Goal: Communication & Community: Connect with others

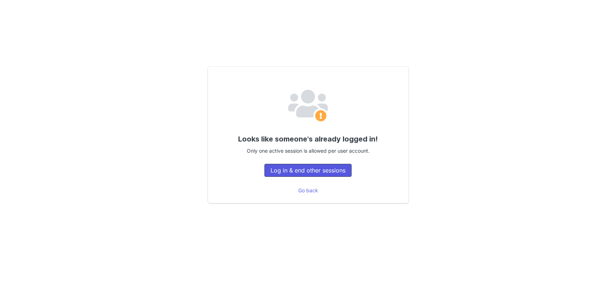
click at [292, 173] on button "Log in & end other sessions" at bounding box center [308, 170] width 87 height 13
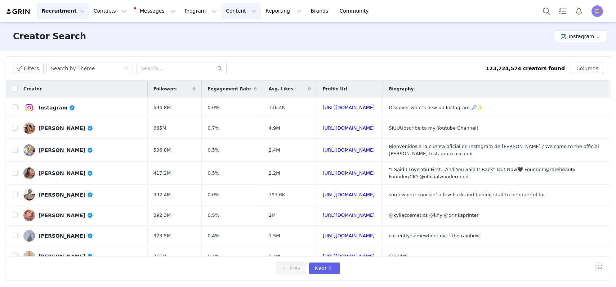
click at [222, 12] on button "Content Content" at bounding box center [241, 11] width 39 height 16
click at [216, 34] on p "Creator Content" at bounding box center [233, 32] width 40 height 8
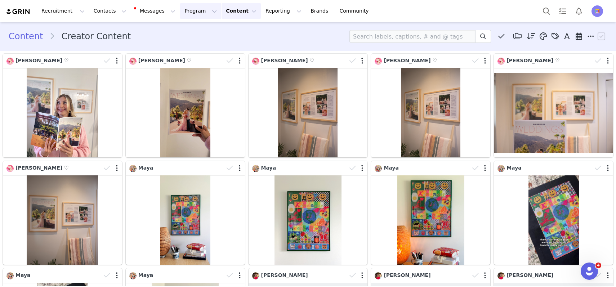
click at [182, 11] on button "Program Program" at bounding box center [200, 11] width 41 height 16
click at [188, 33] on p "Activations" at bounding box center [189, 32] width 28 height 8
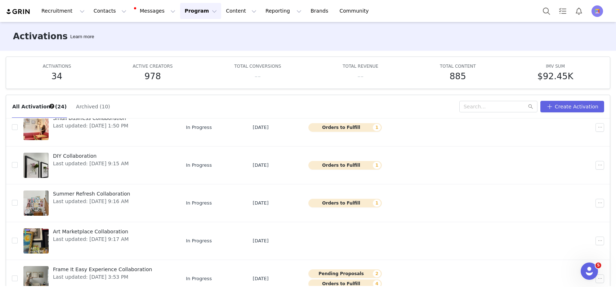
scroll to position [38, 0]
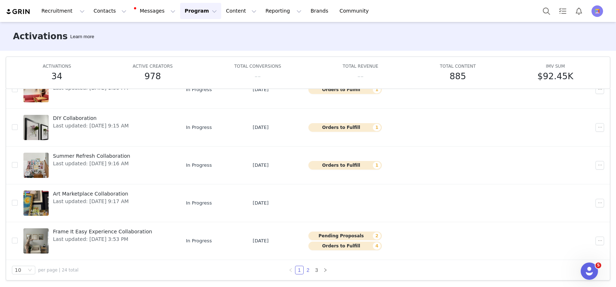
click at [308, 267] on link "2" at bounding box center [308, 270] width 8 height 8
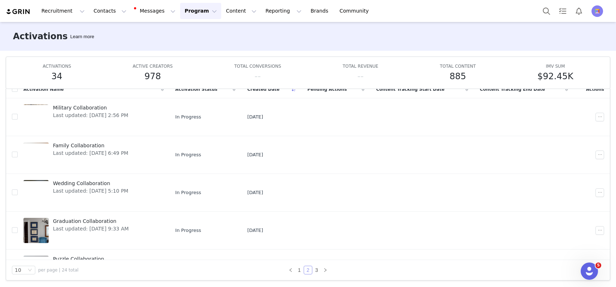
scroll to position [217, 0]
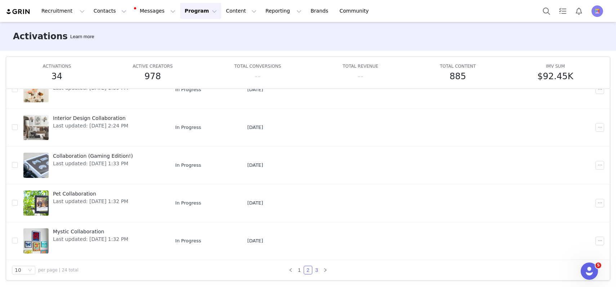
click at [318, 268] on link "3" at bounding box center [317, 270] width 8 height 8
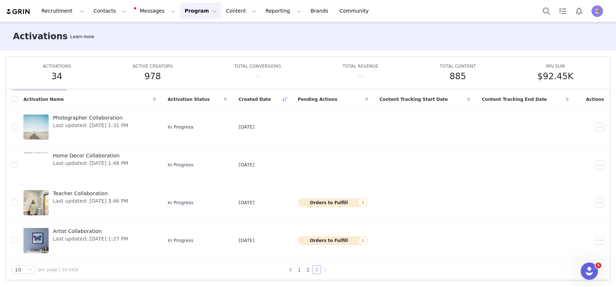
scroll to position [27, 0]
click at [82, 232] on span "Artist Collaboration" at bounding box center [90, 232] width 75 height 8
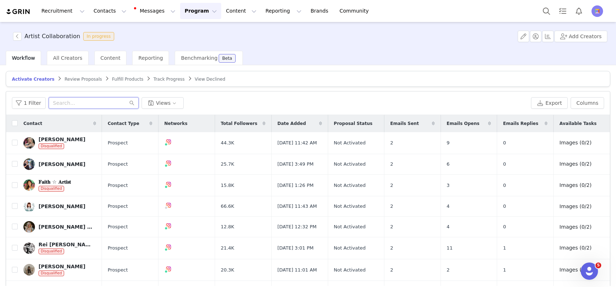
click at [81, 104] on input "text" at bounding box center [94, 103] width 90 height 12
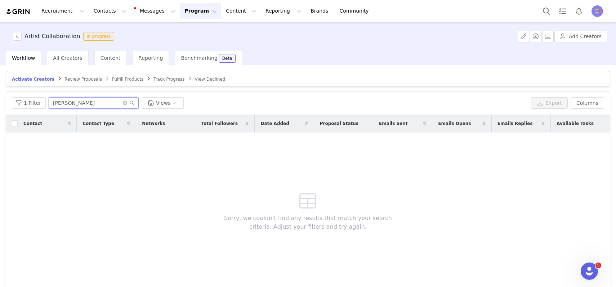
click at [58, 103] on input "Torey" at bounding box center [94, 103] width 90 height 12
type input "Torrey"
click at [123, 79] on span "Fulfill Products" at bounding box center [127, 79] width 31 height 5
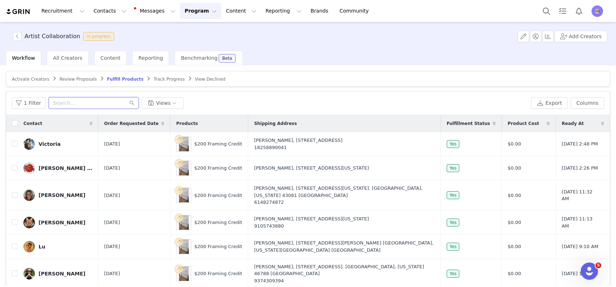
click at [74, 105] on input "text" at bounding box center [94, 103] width 90 height 12
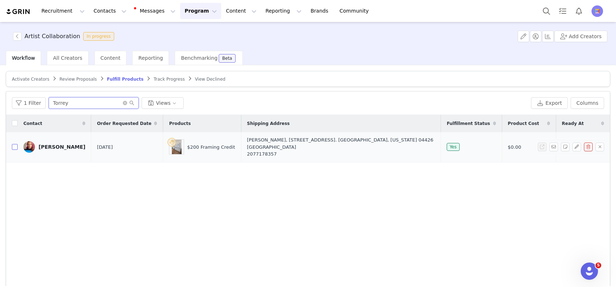
type input "Torrey"
click at [14, 144] on input "checkbox" at bounding box center [15, 147] width 6 height 6
checkbox input "true"
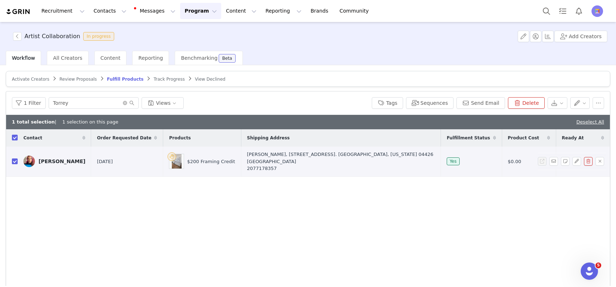
click at [53, 160] on div "Torrey Griffith" at bounding box center [62, 162] width 47 height 6
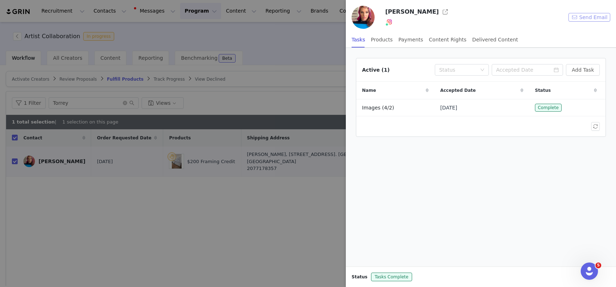
click at [576, 14] on button "Send Email" at bounding box center [590, 17] width 42 height 9
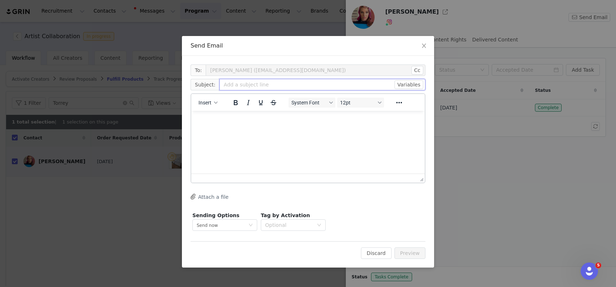
click at [228, 86] on input "text" at bounding box center [322, 85] width 206 height 12
type input "Frame It Easy Collaboration"
click at [209, 124] on p "Rich Text Area. Press ALT-0 for help." at bounding box center [308, 121] width 222 height 8
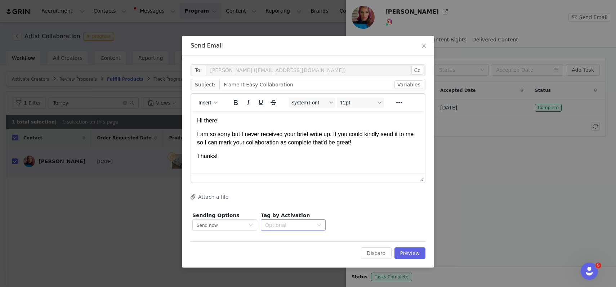
click at [304, 228] on div "Optional" at bounding box center [289, 225] width 48 height 7
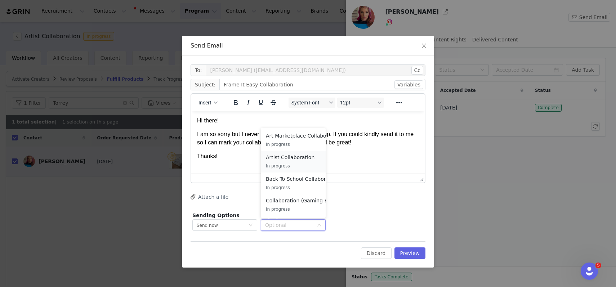
click at [295, 163] on p "In progress" at bounding box center [293, 166] width 55 height 8
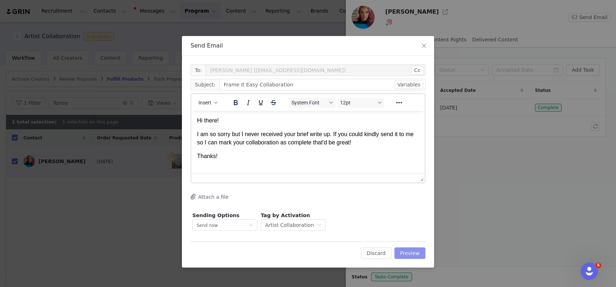
click at [407, 250] on button "Preview" at bounding box center [410, 254] width 31 height 12
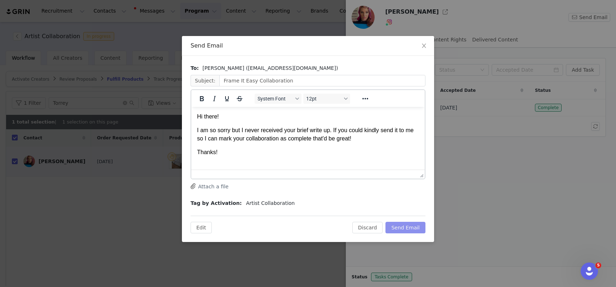
drag, startPoint x: 400, startPoint y: 227, endPoint x: 400, endPoint y: 247, distance: 19.8
click at [400, 251] on div "Send Email To: Torrey Griffith (troublesomegirlstudios@gmail.com) Subject: Fram…" at bounding box center [308, 143] width 616 height 287
click at [399, 228] on button "Send Email" at bounding box center [406, 228] width 40 height 12
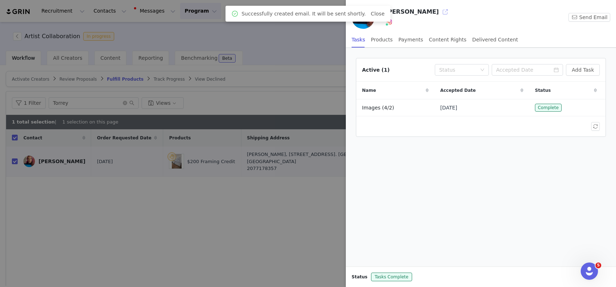
click at [440, 12] on button "button" at bounding box center [446, 12] width 12 height 12
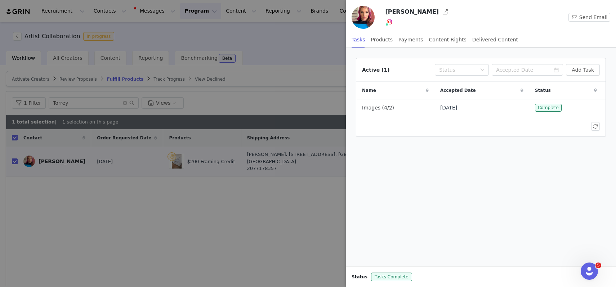
click at [200, 37] on div at bounding box center [308, 143] width 616 height 287
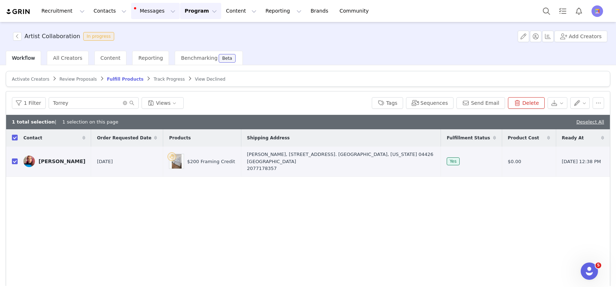
click at [148, 9] on button "Messages Messages" at bounding box center [155, 11] width 49 height 16
click at [148, 46] on p "1" at bounding box center [148, 45] width 2 height 5
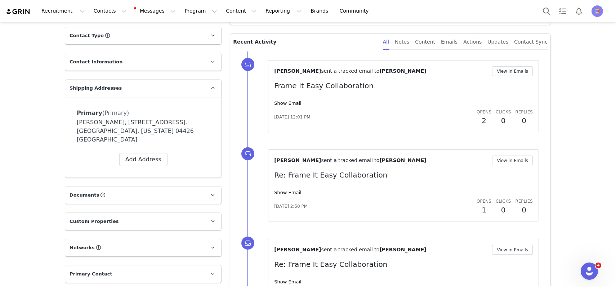
scroll to position [203, 0]
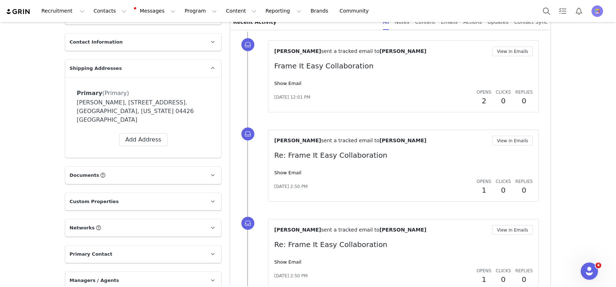
click at [286, 176] on div "[PERSON_NAME] sent a tracked email to [PERSON_NAME] View in Emails Re: Frame It…" at bounding box center [403, 166] width 259 height 60
click at [287, 169] on div "Show Email" at bounding box center [403, 172] width 259 height 7
click at [286, 173] on link "Show Email" at bounding box center [287, 172] width 27 height 5
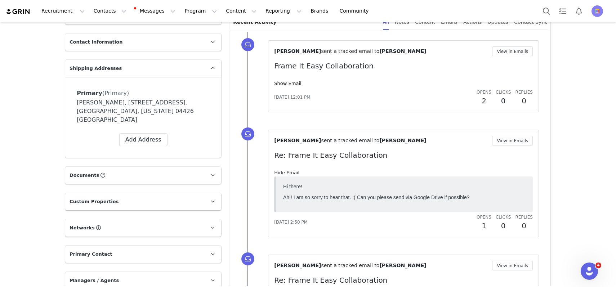
scroll to position [0, 0]
click at [286, 173] on link "Hide Email" at bounding box center [286, 172] width 25 height 5
